Goal: Information Seeking & Learning: Learn about a topic

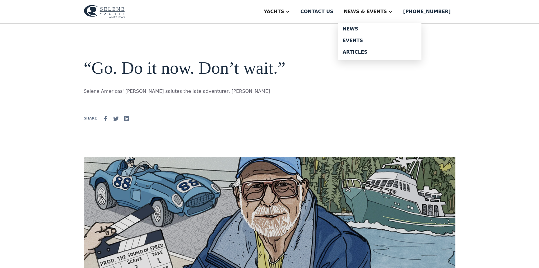
click at [370, 28] on div "News" at bounding box center [380, 29] width 74 height 5
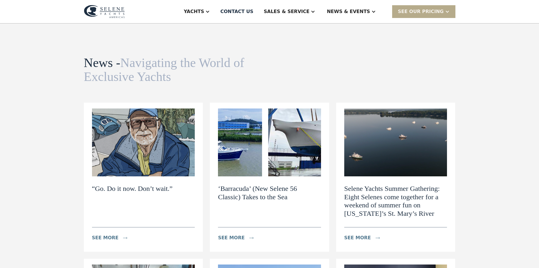
click at [114, 12] on img at bounding box center [104, 11] width 41 height 13
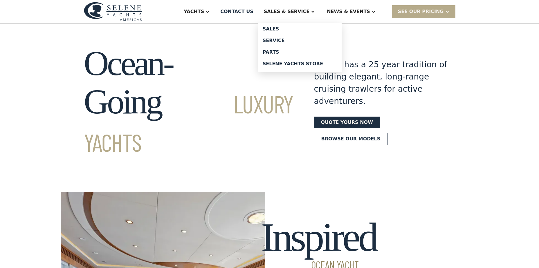
drag, startPoint x: 312, startPoint y: 61, endPoint x: 335, endPoint y: 73, distance: 26.2
click at [312, 62] on div "Selene Yachts Store" at bounding box center [300, 64] width 74 height 5
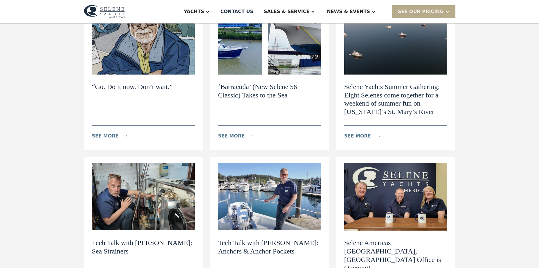
scroll to position [174, 0]
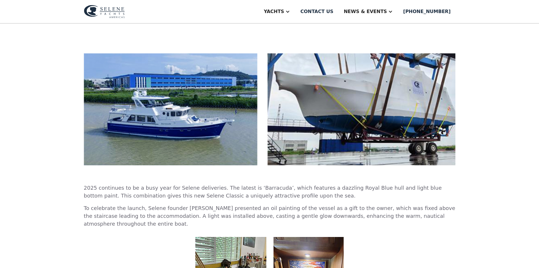
scroll to position [87, 0]
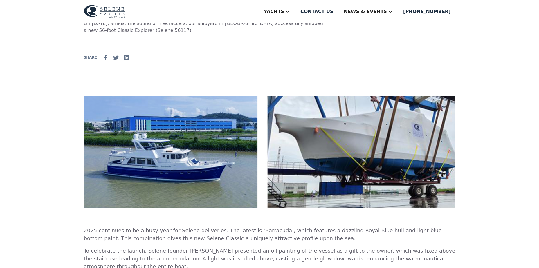
click at [183, 177] on img at bounding box center [270, 152] width 372 height 112
